Goal: Task Accomplishment & Management: Use online tool/utility

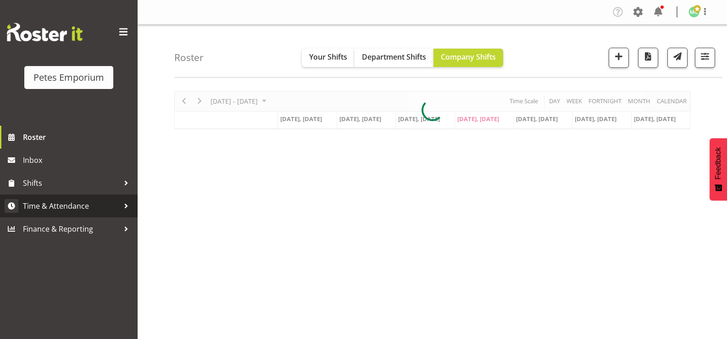
click at [84, 214] on link "Time & Attendance" at bounding box center [69, 205] width 138 height 23
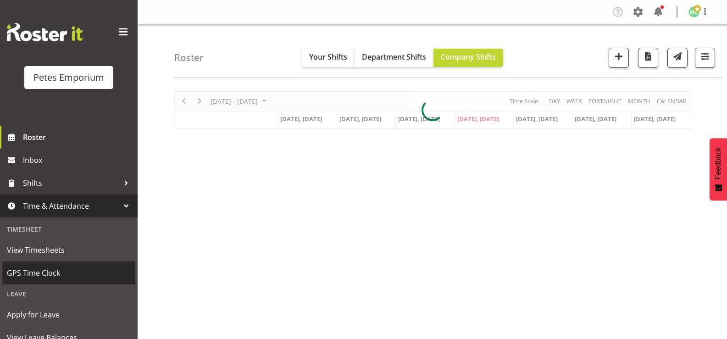
click at [79, 270] on span "GPS Time Clock" at bounding box center [69, 273] width 124 height 14
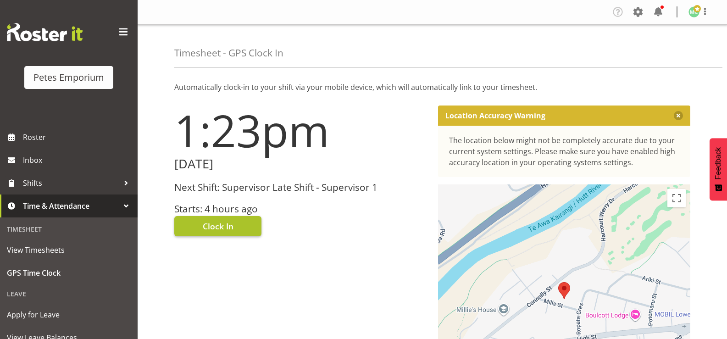
click at [243, 226] on button "Clock In" at bounding box center [217, 226] width 87 height 20
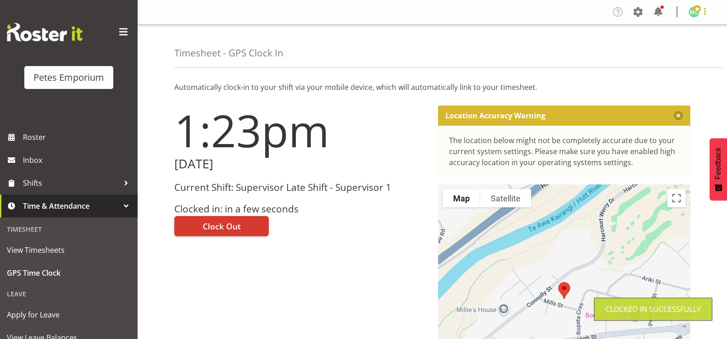
click at [701, 17] on span at bounding box center [704, 11] width 11 height 11
click at [687, 50] on link "Log Out" at bounding box center [666, 48] width 88 height 17
